Goal: Task Accomplishment & Management: Manage account settings

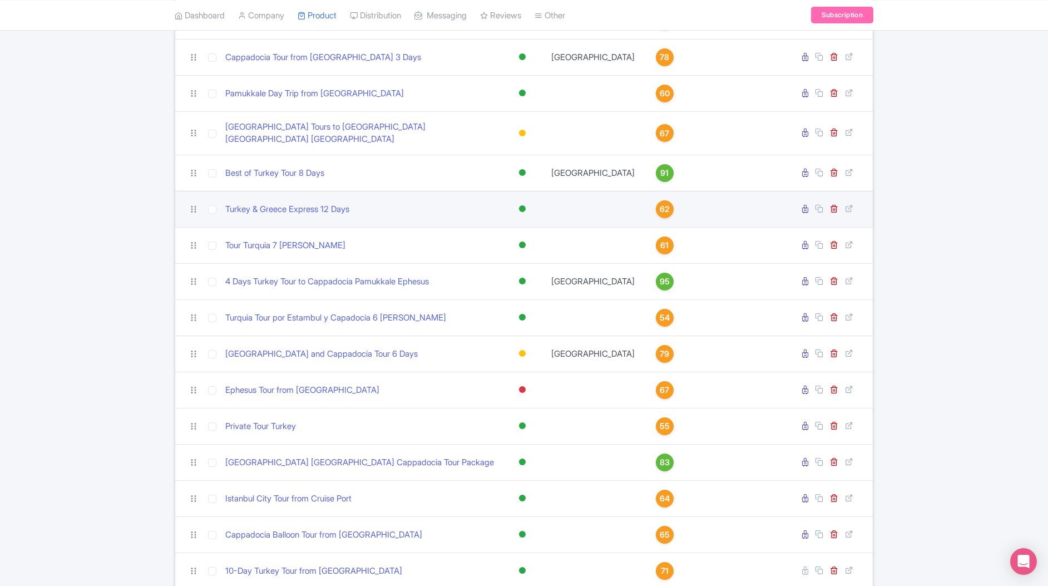
scroll to position [277, 0]
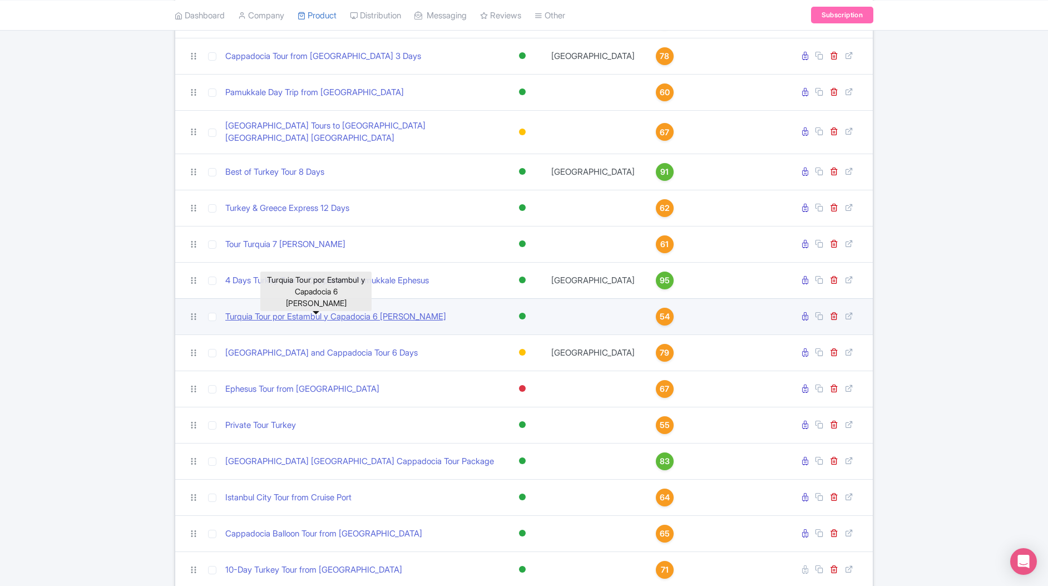
click at [318, 310] on link "Turquia Tour por Estambul y Capadocia 6 [PERSON_NAME]" at bounding box center [335, 316] width 221 height 13
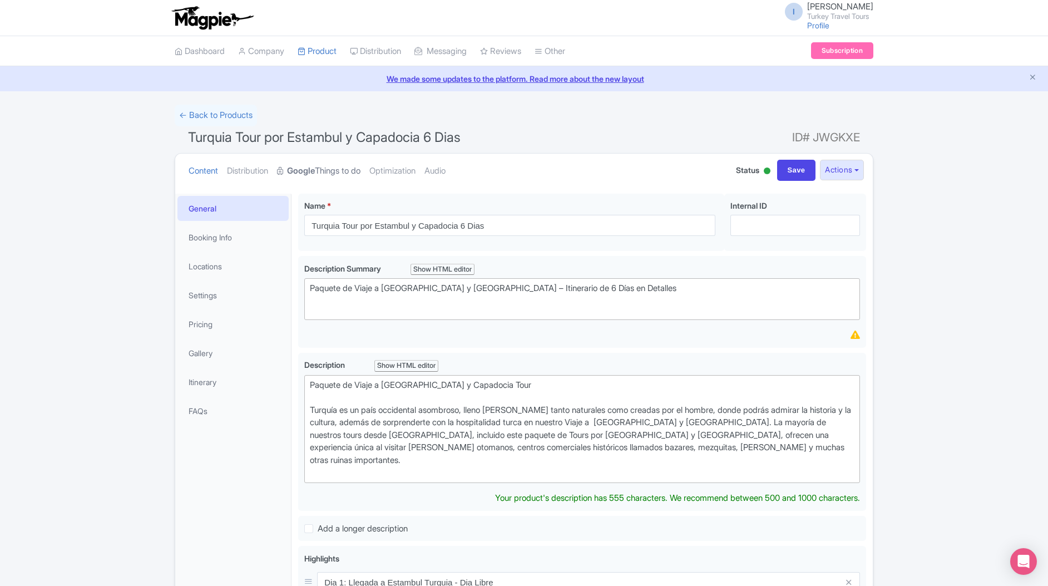
click at [315, 175] on strong "Google" at bounding box center [301, 171] width 28 height 13
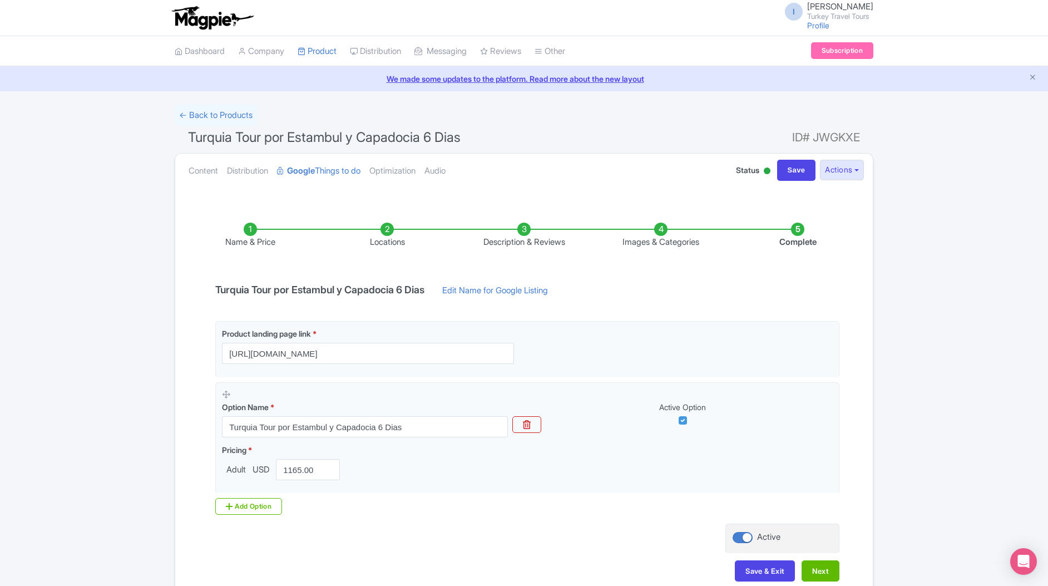
click at [531, 244] on li "Description & Reviews" at bounding box center [523, 235] width 137 height 26
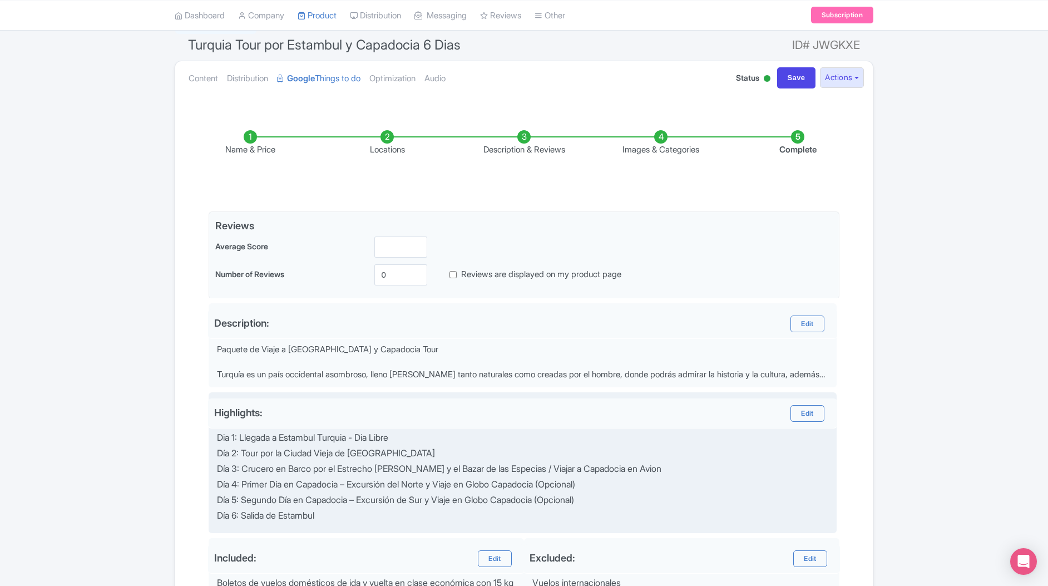
scroll to position [93, 0]
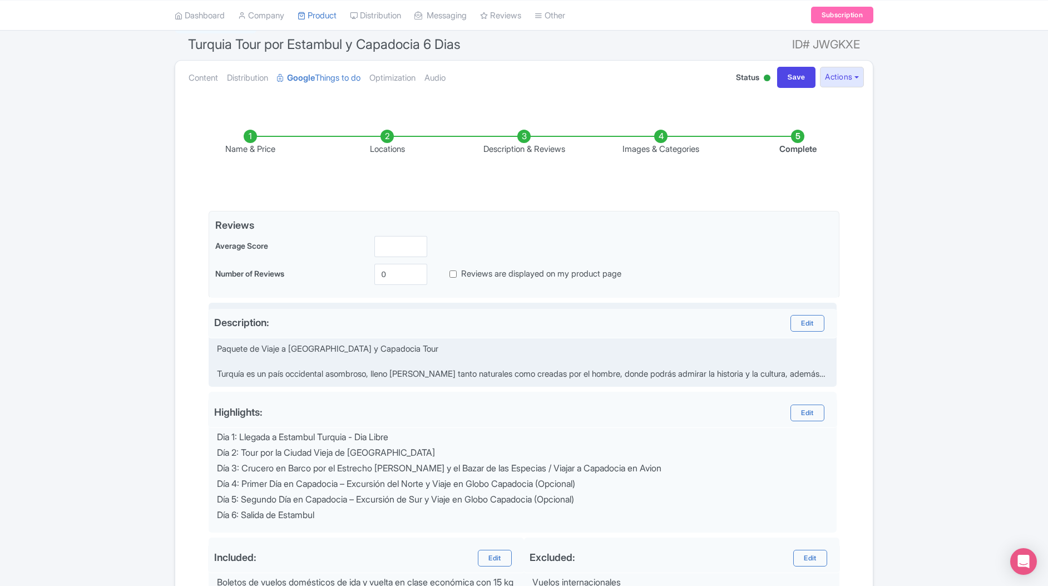
click at [403, 346] on div "Paquete de Viaje a Estambul y Capadocia Tour Turquía es un país occidental asom…" at bounding box center [523, 362] width 613 height 38
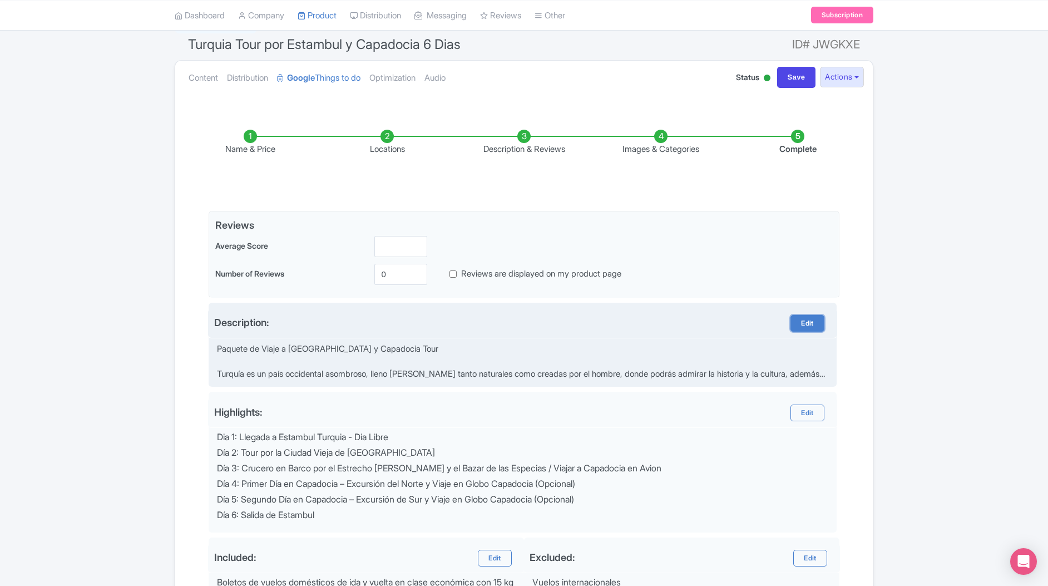
click at [806, 324] on link "Edit" at bounding box center [806, 323] width 33 height 17
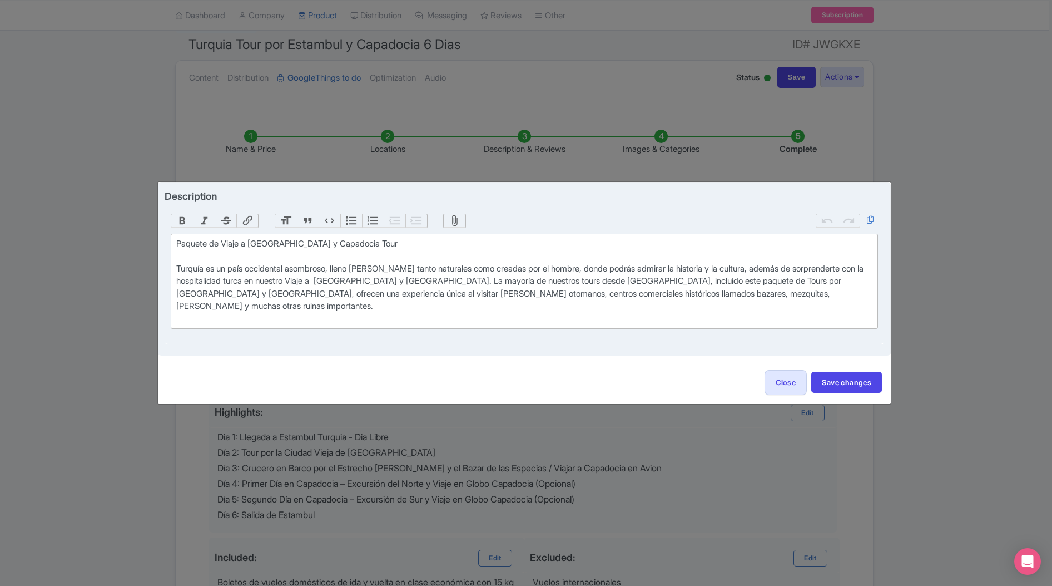
click at [181, 267] on div "Paquete de Viaje a Estambul y Capadocia Tour Turquía es un país occidental asom…" at bounding box center [524, 281] width 696 height 88
click at [180, 277] on div "Paquete de Viaje a Estambul y Capadocia Tour Turquía es un país occidental asom…" at bounding box center [524, 281] width 696 height 88
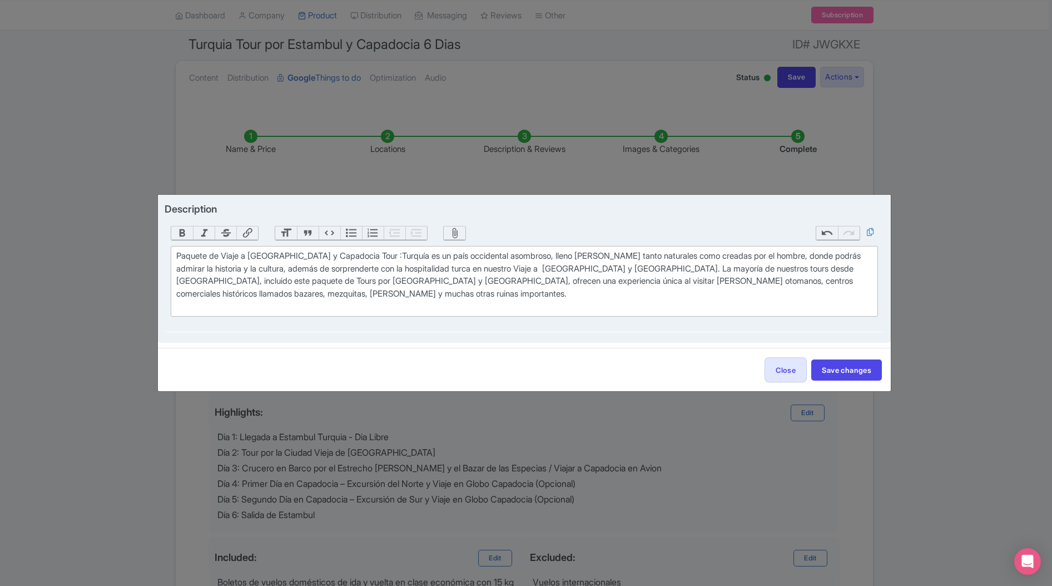
click at [360, 257] on div "Paquete de Viaje a Estambul y Capadocia Tour : Turquía es un país occidental as…" at bounding box center [524, 281] width 696 height 63
type trix-editor "<div>Paquete de Viaje a Estambul y Capadocia Tour Turquia 6 Dias : Turquía es u…"
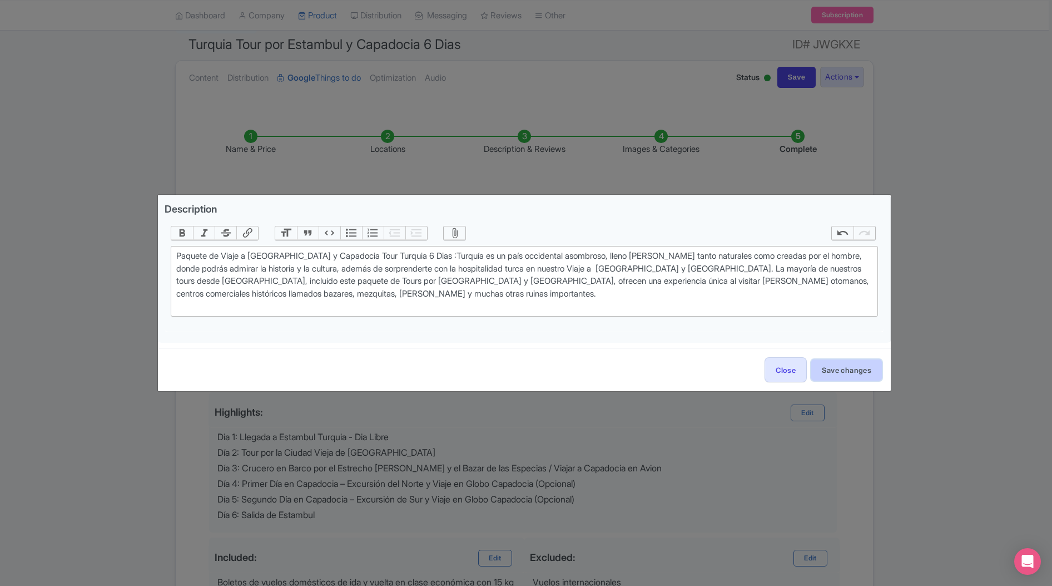
click at [851, 374] on button "Save changes" at bounding box center [846, 369] width 71 height 21
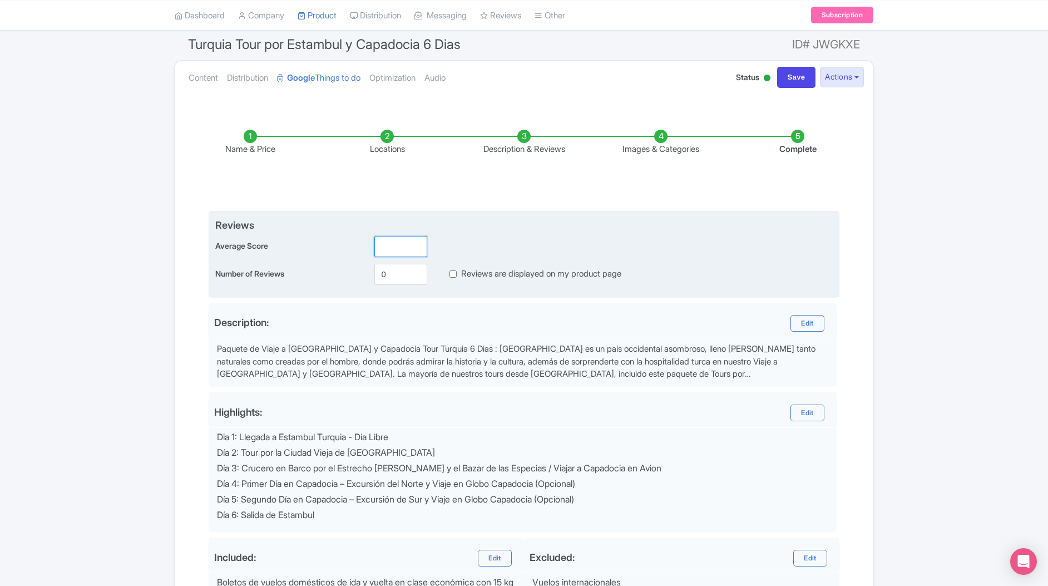
click at [384, 241] on input "number" at bounding box center [400, 246] width 53 height 21
type input "5"
type input "5.0"
click at [411, 269] on input "1" at bounding box center [400, 274] width 53 height 21
drag, startPoint x: 411, startPoint y: 269, endPoint x: 388, endPoint y: 271, distance: 22.9
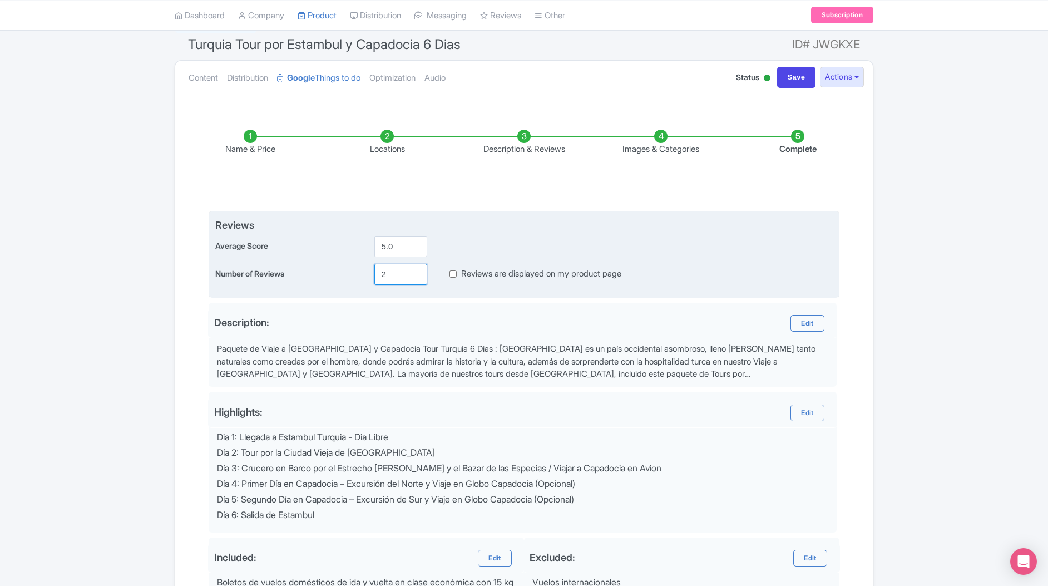
click at [410, 269] on input "2" at bounding box center [400, 274] width 53 height 21
click at [389, 271] on input "2" at bounding box center [400, 274] width 53 height 21
type input "156"
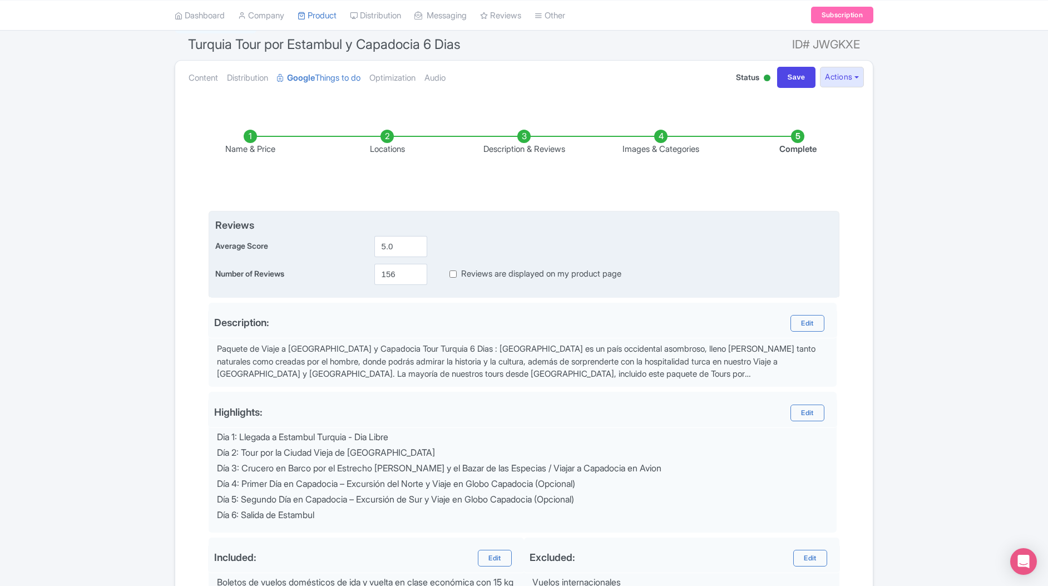
click at [449, 271] on input "Reviews are displayed on my product page" at bounding box center [452, 273] width 7 height 13
checkbox input "true"
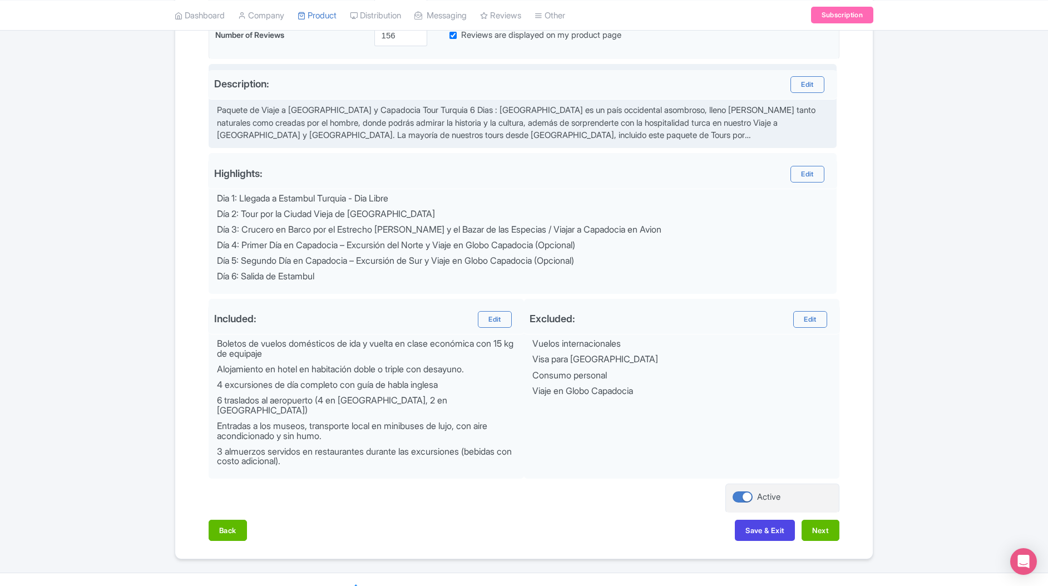
scroll to position [343, 0]
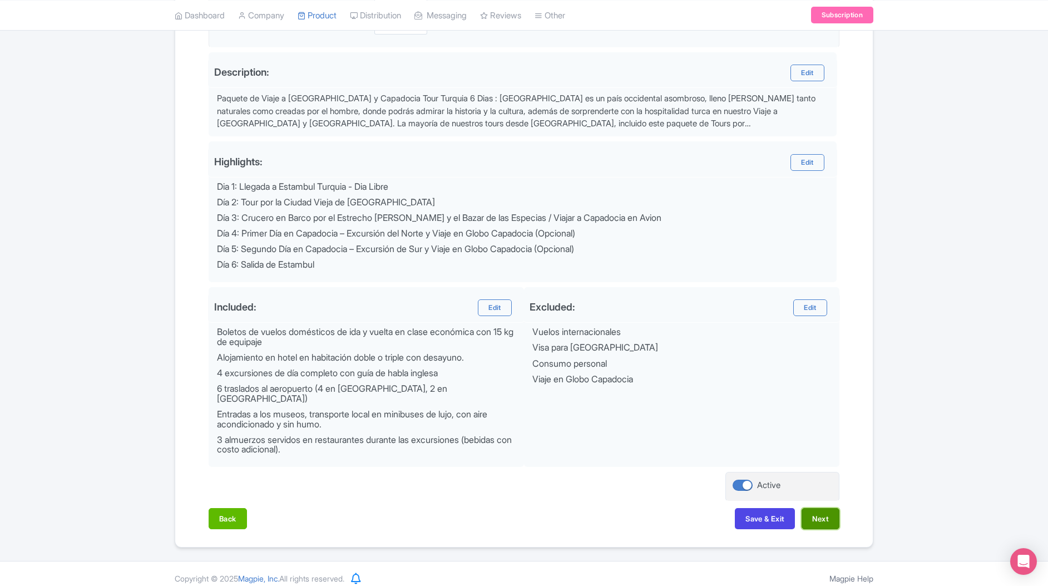
click at [821, 514] on button "Next" at bounding box center [820, 518] width 38 height 21
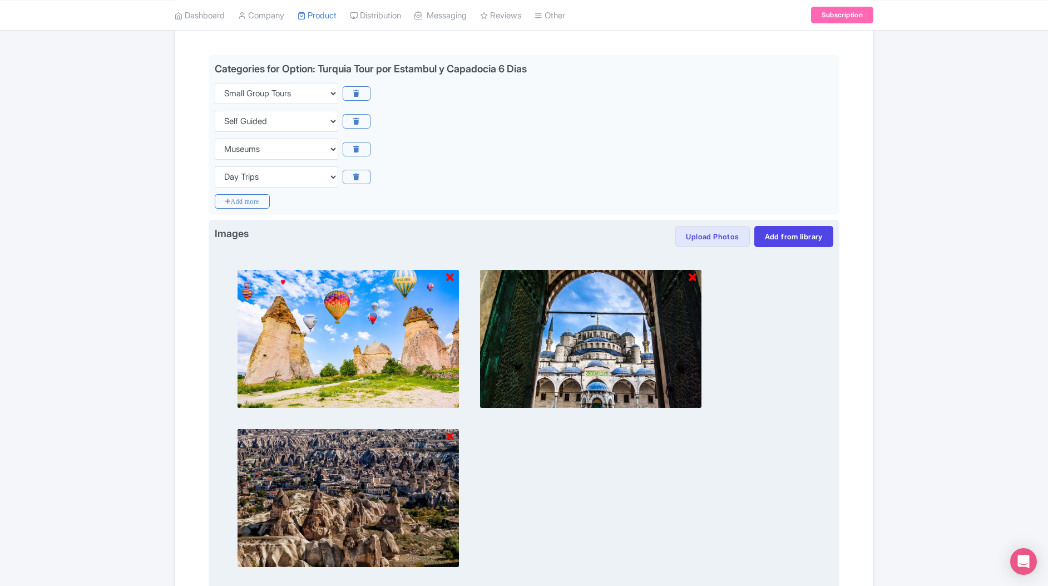
scroll to position [388, 0]
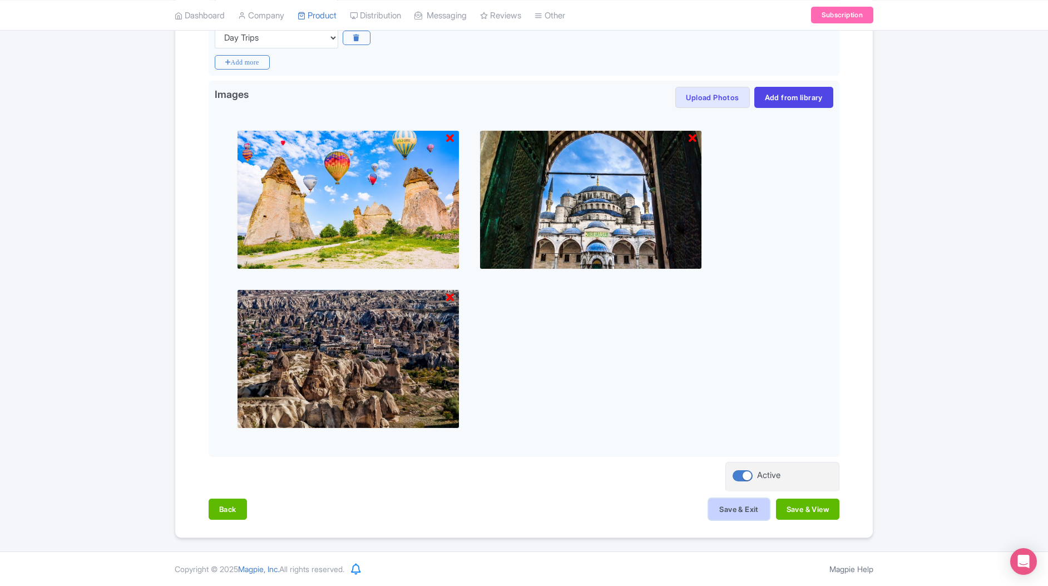
click at [737, 510] on button "Save & Exit" at bounding box center [738, 508] width 60 height 21
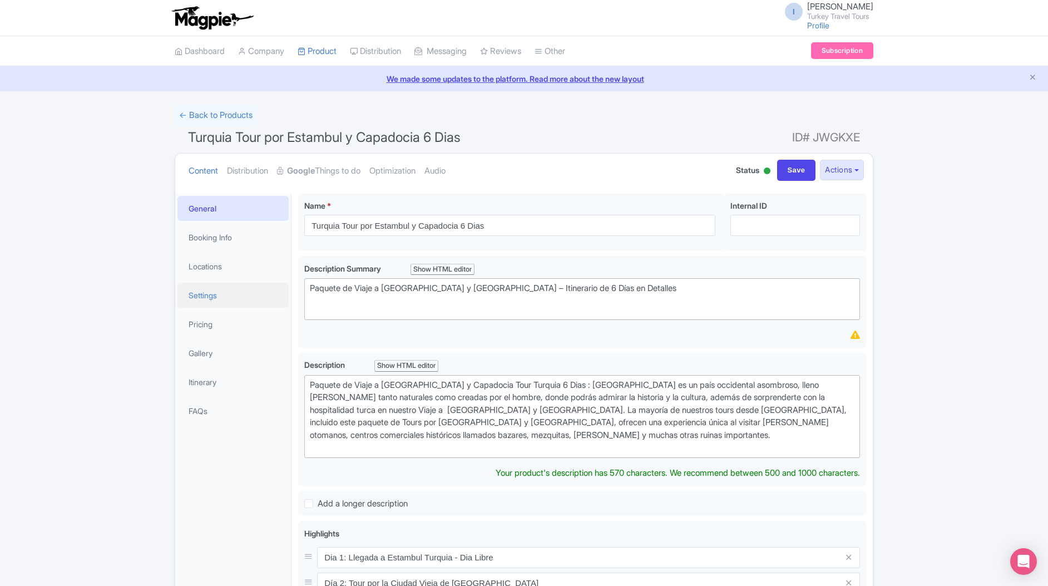
click at [192, 289] on link "Settings" at bounding box center [232, 294] width 111 height 25
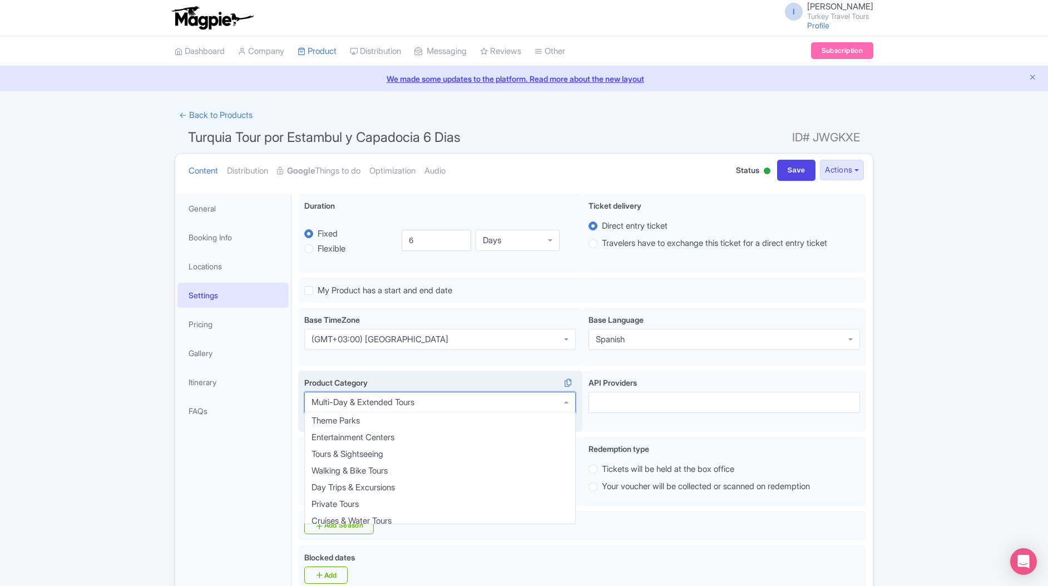
click at [346, 405] on div "Multi-Day & Extended Tours" at bounding box center [362, 402] width 103 height 10
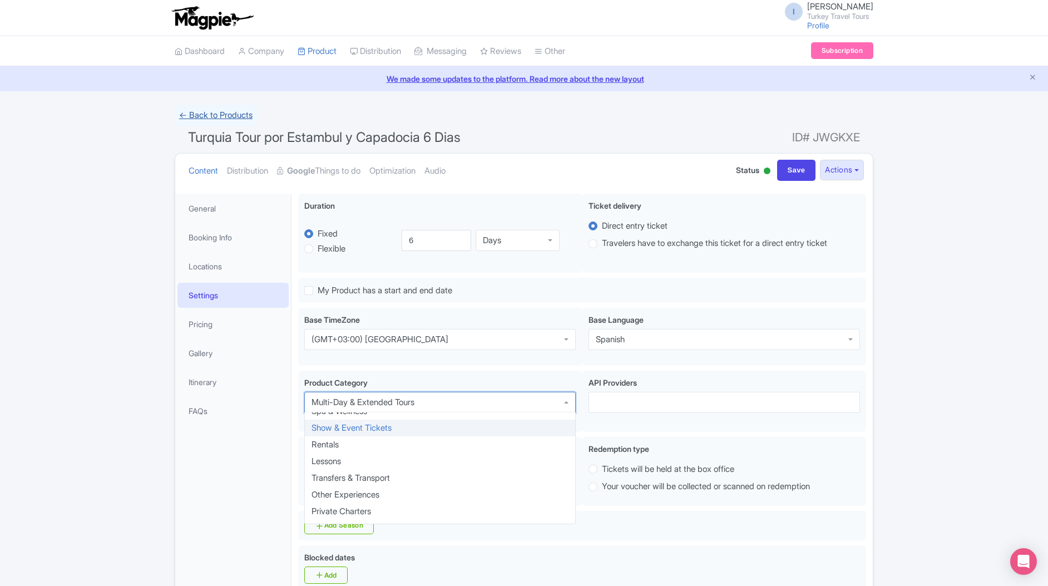
click at [219, 120] on link "← Back to Products" at bounding box center [216, 116] width 82 height 22
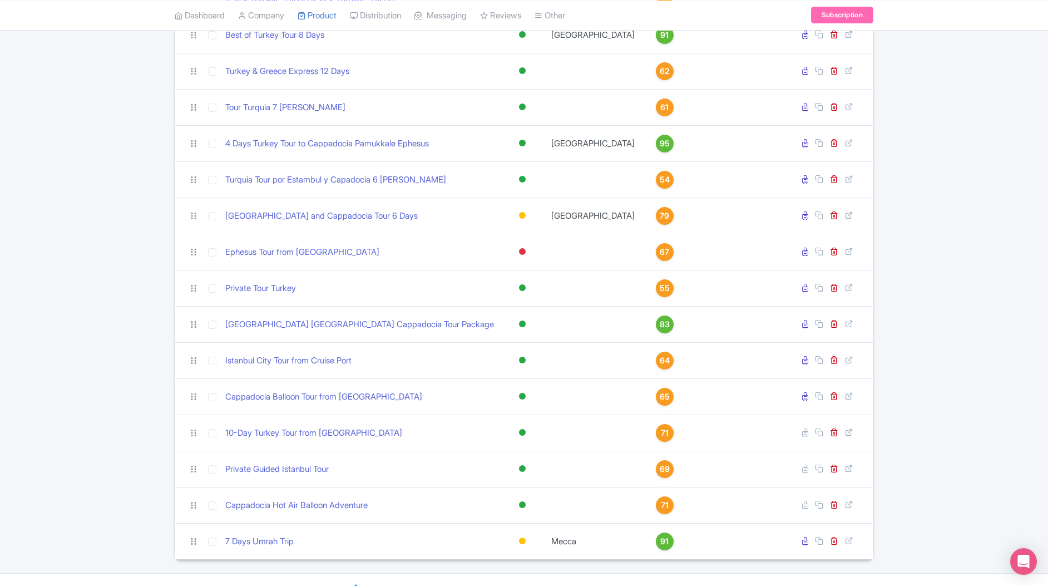
scroll to position [428, 0]
